Goal: Task Accomplishment & Management: Manage account settings

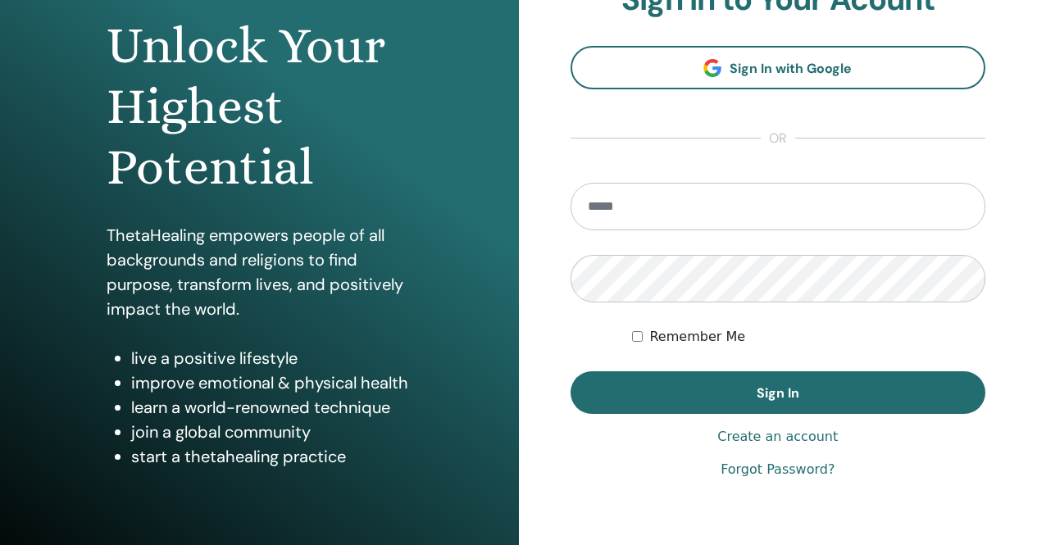
scroll to position [164, 0]
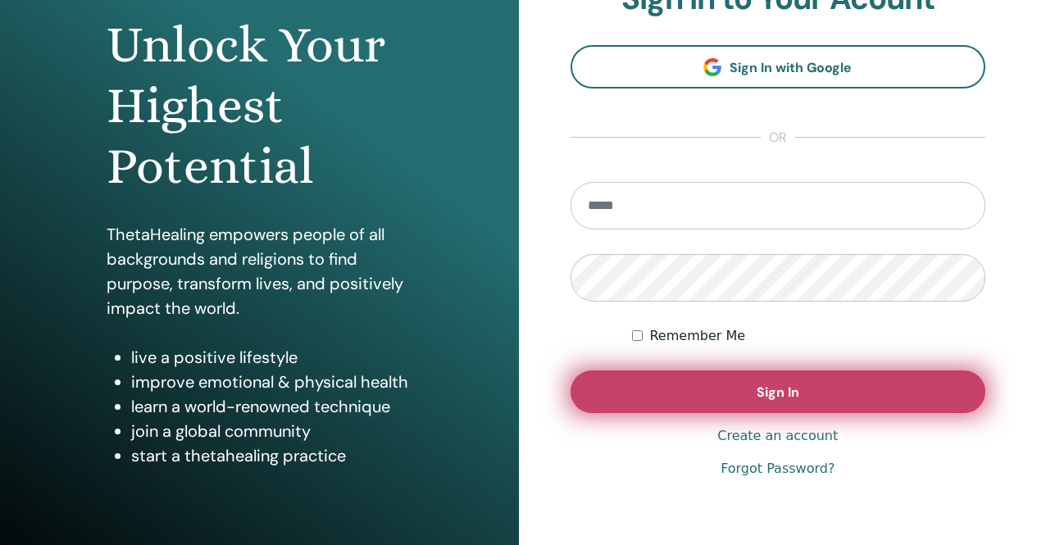
type input "**********"
click at [751, 395] on button "Sign In" at bounding box center [779, 392] width 416 height 43
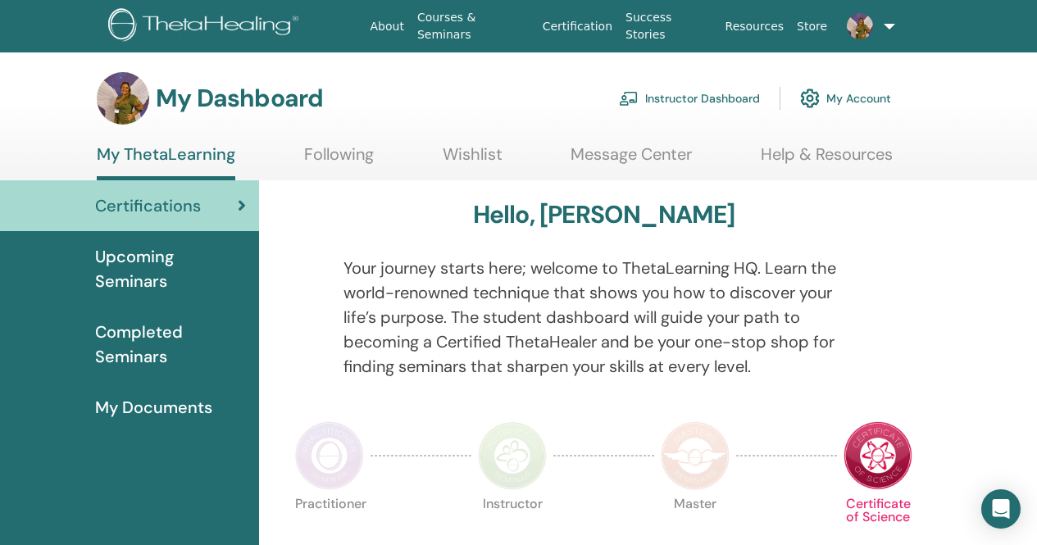
click at [683, 96] on link "Instructor Dashboard" at bounding box center [689, 98] width 141 height 36
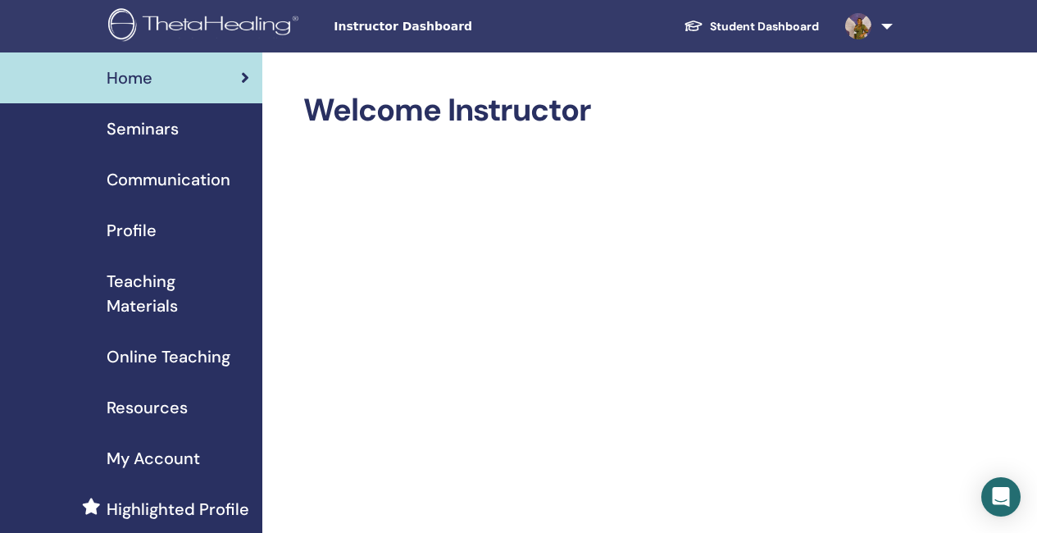
click at [154, 133] on span "Seminars" at bounding box center [143, 128] width 72 height 25
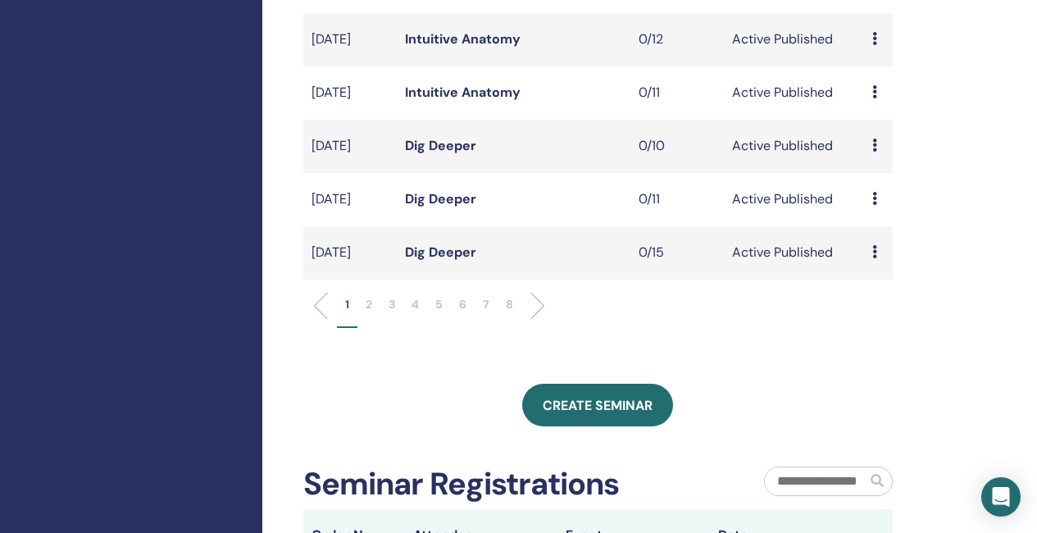
scroll to position [574, 0]
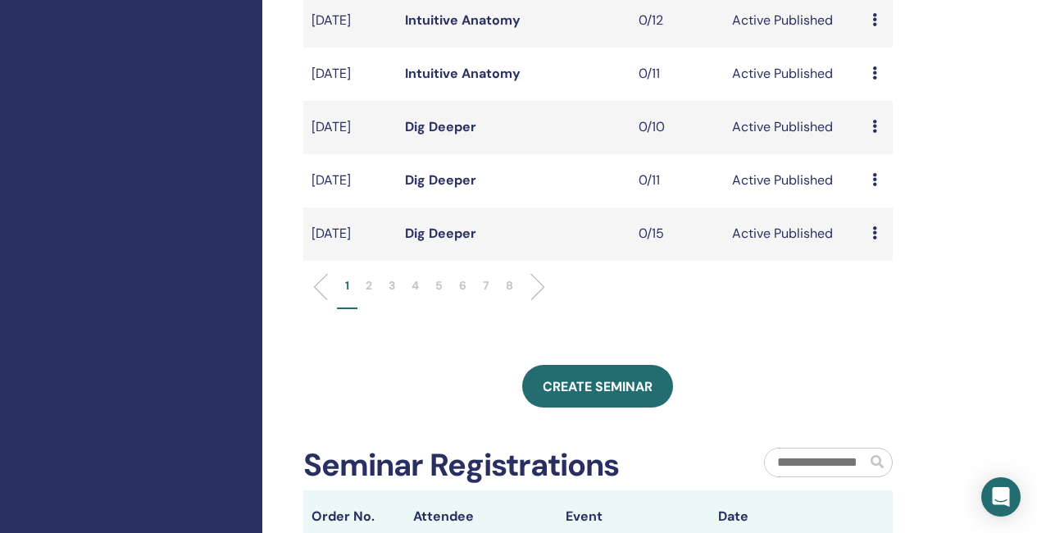
click at [532, 301] on li at bounding box center [531, 287] width 28 height 28
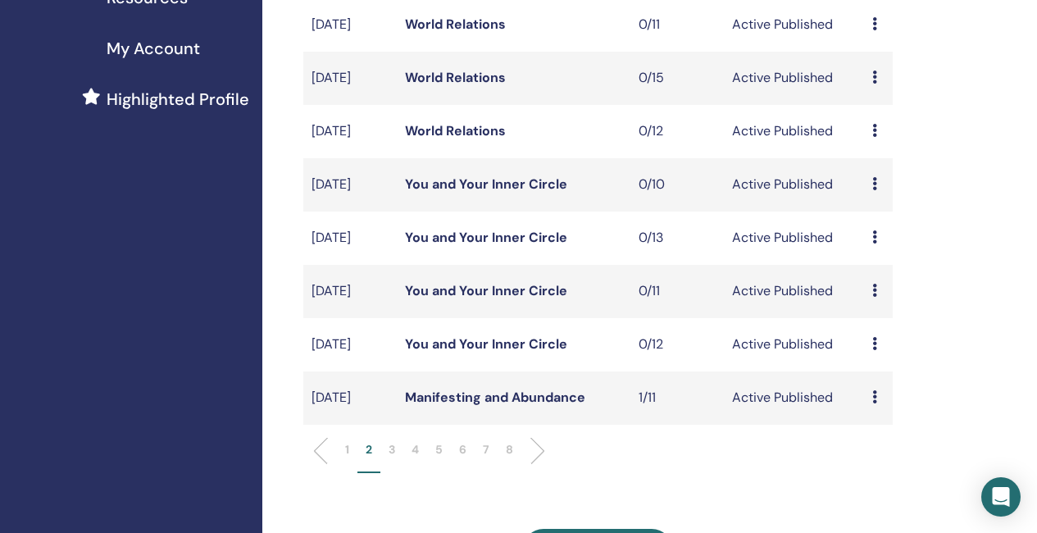
scroll to position [492, 0]
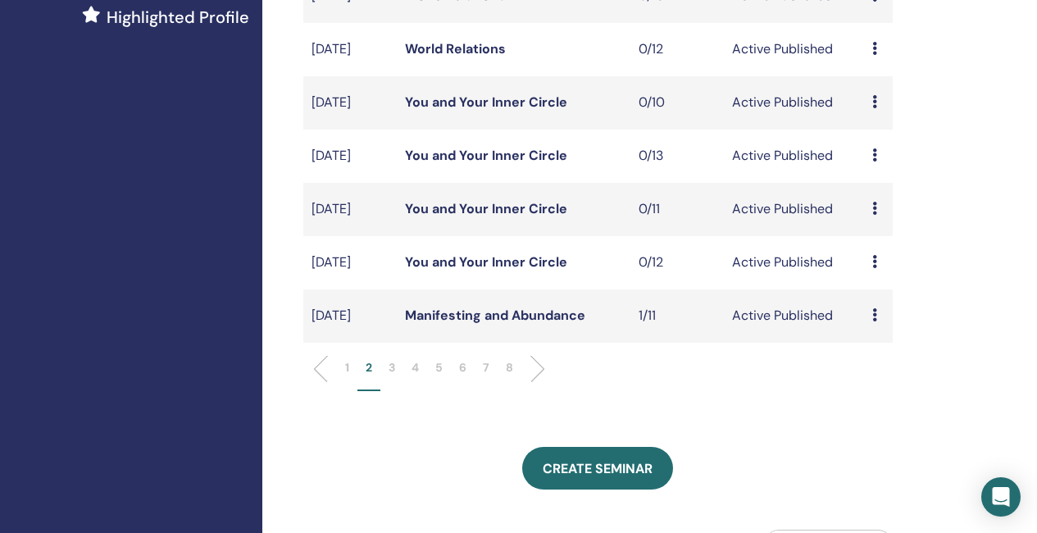
click at [540, 383] on li at bounding box center [531, 369] width 28 height 28
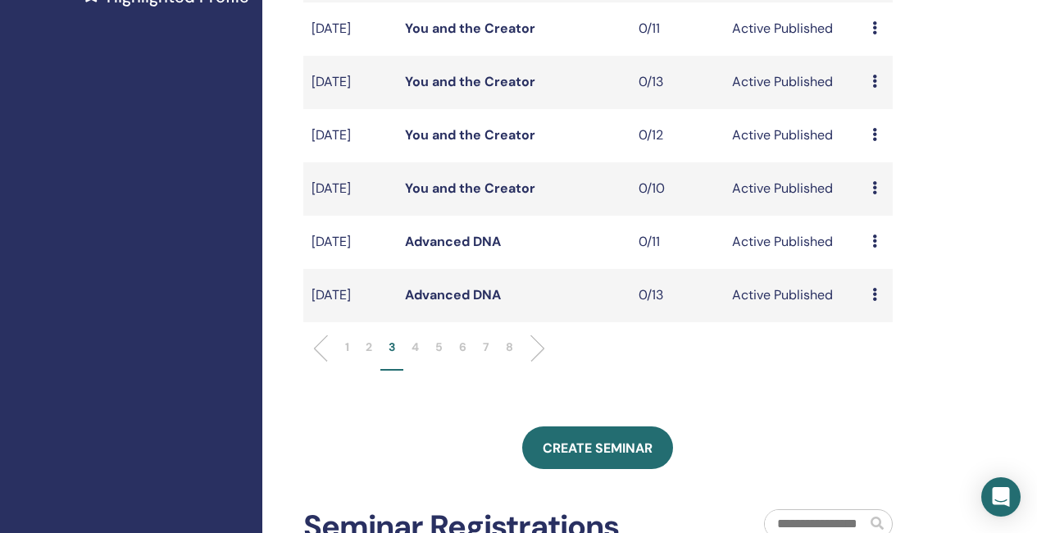
scroll to position [574, 0]
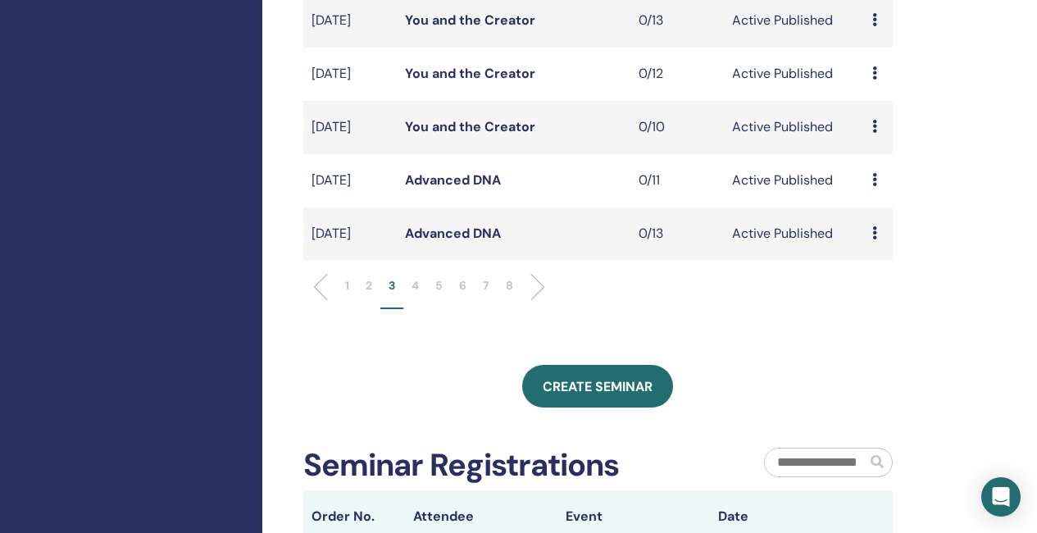
click at [538, 301] on li at bounding box center [531, 287] width 28 height 28
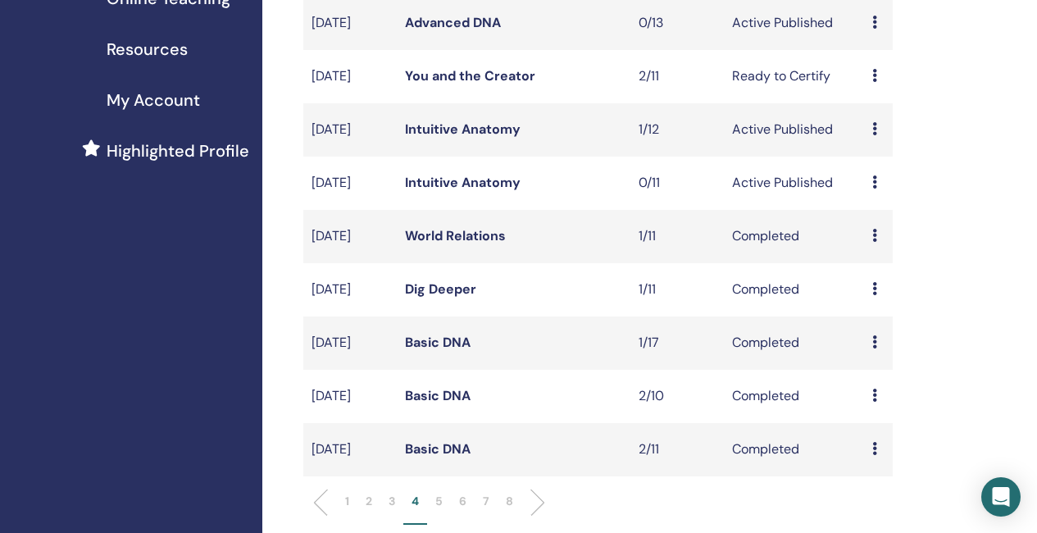
scroll to position [328, 0]
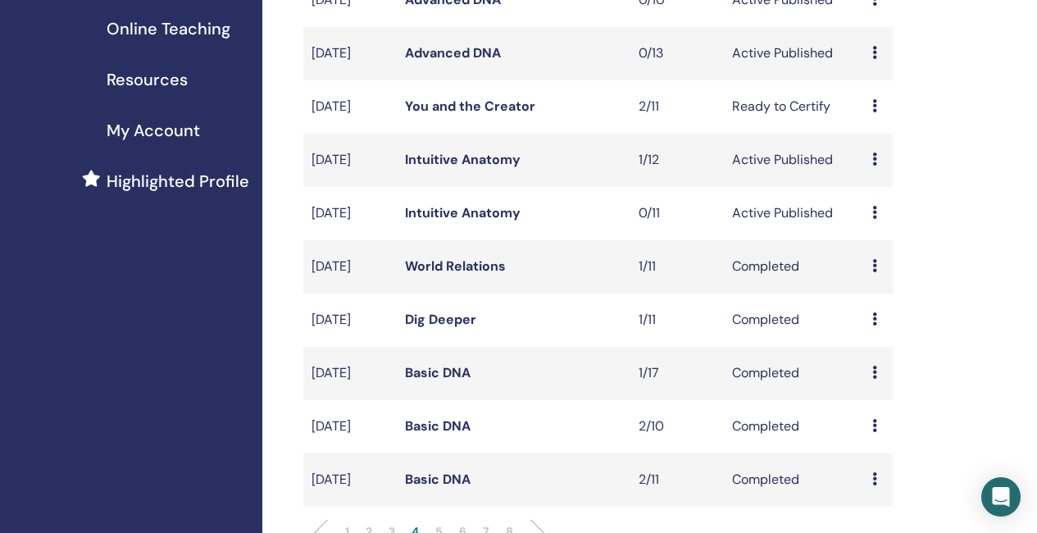
click at [461, 134] on td "You and the Creator" at bounding box center [514, 106] width 234 height 53
click at [464, 115] on link "You and the Creator" at bounding box center [470, 106] width 130 height 17
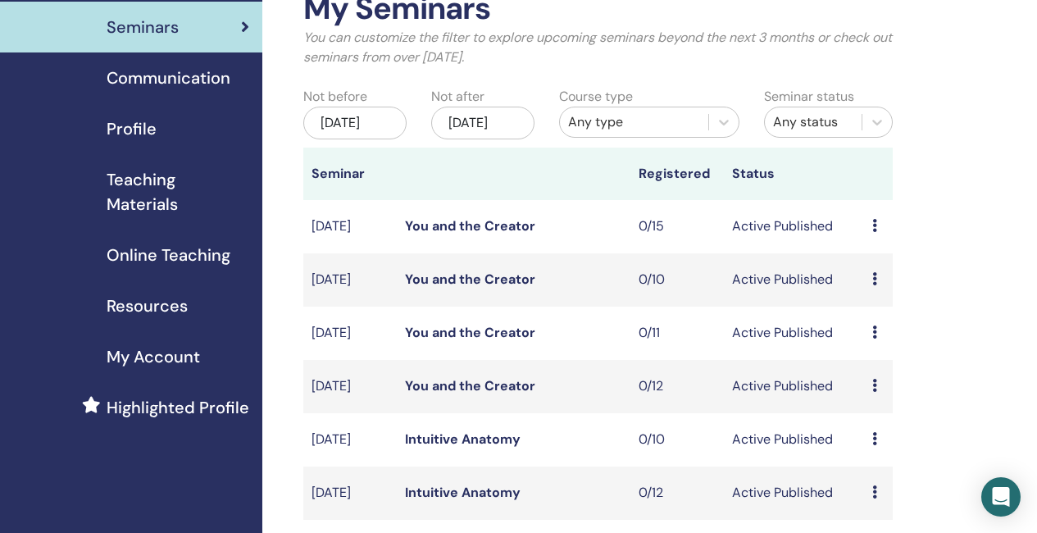
scroll to position [82, 0]
